Goal: Browse casually: Explore the website without a specific task or goal

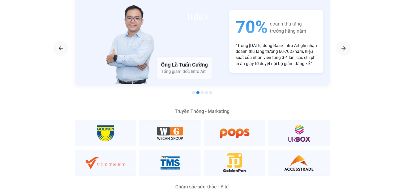
scroll to position [869, 0]
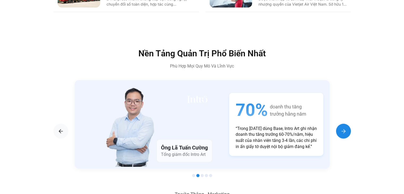
click at [345, 128] on img "Next slide" at bounding box center [343, 131] width 6 height 6
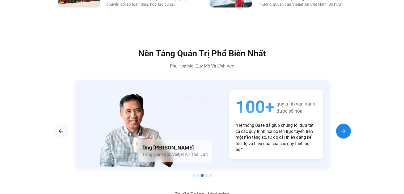
click at [345, 128] on img "Next slide" at bounding box center [343, 131] width 6 height 6
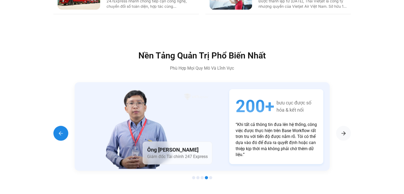
click at [54, 125] on div "Previous slide" at bounding box center [60, 132] width 15 height 15
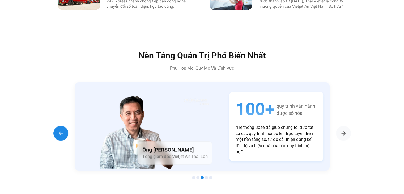
click at [54, 125] on div "Previous slide" at bounding box center [60, 132] width 15 height 15
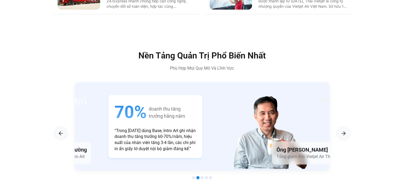
click at [129, 128] on p "“Trong [DATE] dùng Base, Intro Art ghi nhận doanh thu tăng trưởng 60-70%/năm, h…" at bounding box center [154, 140] width 81 height 24
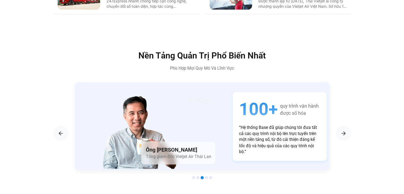
click at [239, 133] on p "“Hệ thống Base đã giúp chúng tôi đưa tất cả các quy trình nội bộ lên trực tuyến…" at bounding box center [279, 139] width 81 height 30
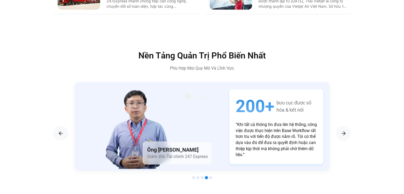
click at [187, 141] on div "Ông [PERSON_NAME] Giám đốc Tài chính 247 Express" at bounding box center [177, 152] width 70 height 23
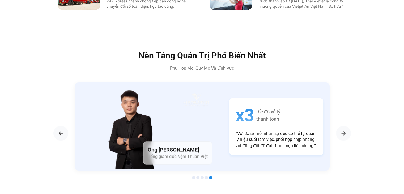
click at [196, 141] on div "Ông [PERSON_NAME] Tổng giám đốc Nệm Thuần Việt" at bounding box center [177, 152] width 69 height 23
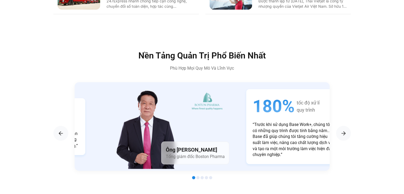
click at [223, 129] on div "Ông [PERSON_NAME] Tổng giám đốc Boston Pharma" at bounding box center [162, 126] width 140 height 88
